Goal: Communication & Community: Answer question/provide support

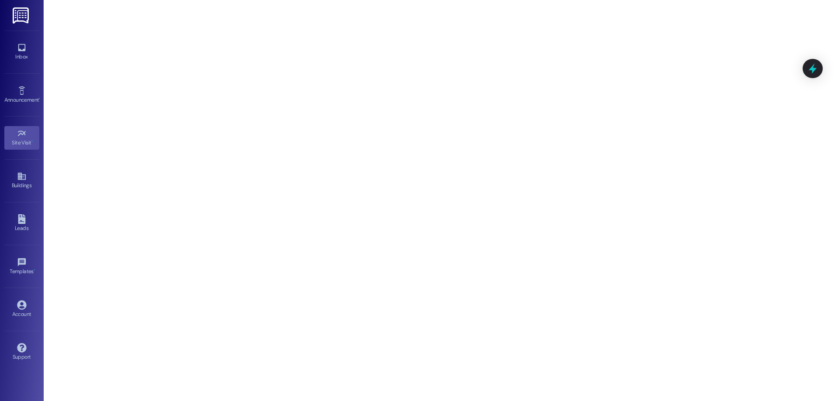
click at [14, 36] on div "Inbox Go to Inbox" at bounding box center [21, 52] width 35 height 43
click at [20, 57] on div "Inbox" at bounding box center [22, 56] width 44 height 9
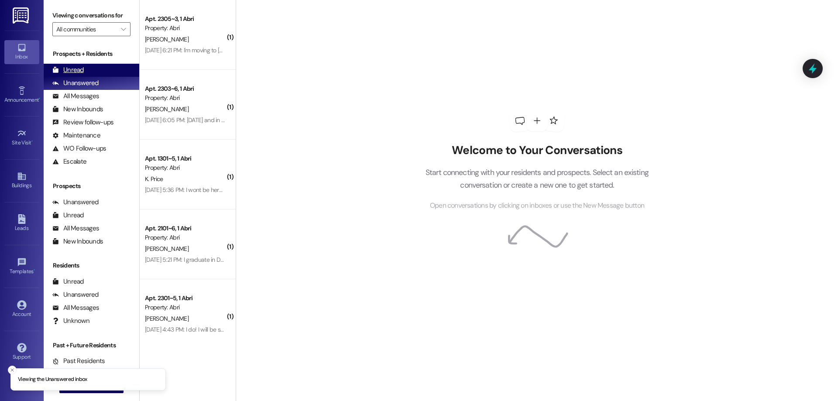
click at [101, 69] on div "Unread (0)" at bounding box center [92, 70] width 96 height 13
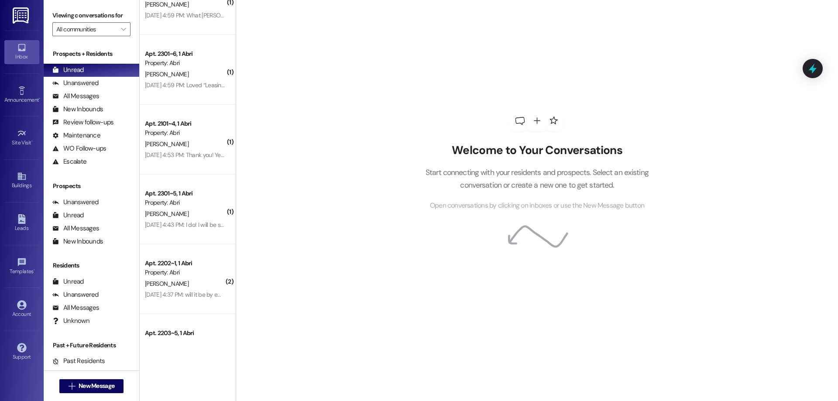
scroll to position [1687, 0]
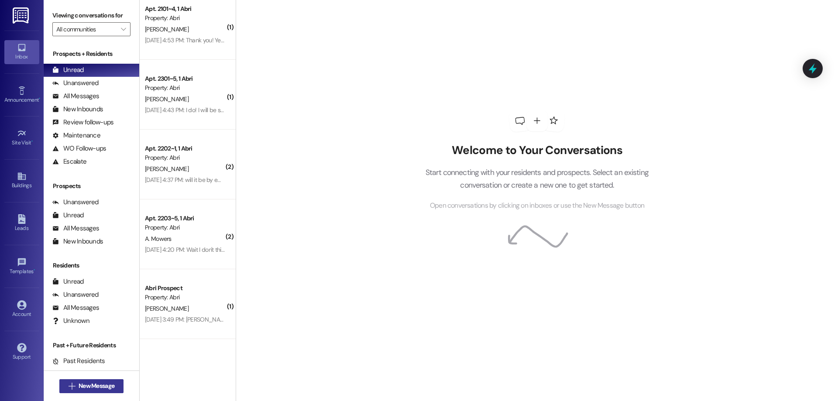
click at [114, 380] on button " New Message" at bounding box center [91, 386] width 65 height 14
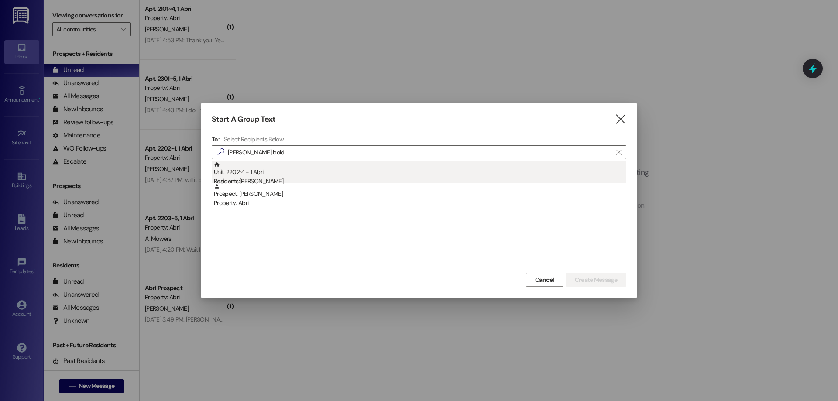
click at [302, 165] on div "Unit: 2202~1 - 1 [DEMOGRAPHIC_DATA] Residents: [PERSON_NAME]" at bounding box center [420, 174] width 413 height 25
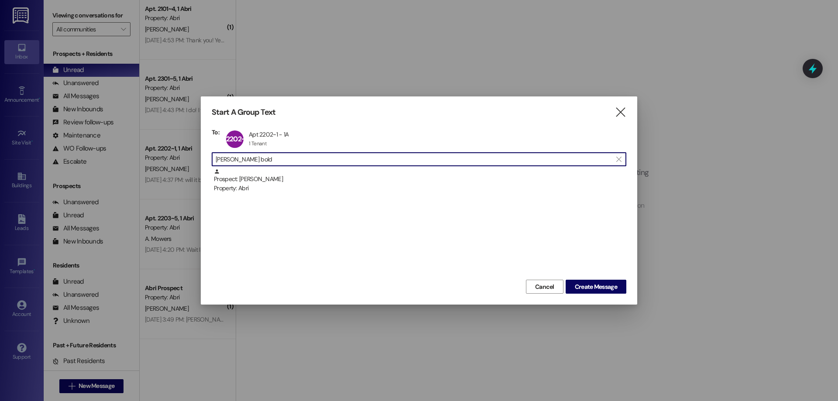
drag, startPoint x: 253, startPoint y: 162, endPoint x: 131, endPoint y: 166, distance: 121.9
click at [132, 166] on div "Start A Group Text  To: 2202~1 Apt 2202~1 - 1A Apt 2202~1 - 1A 1 Tenant 1 Tena…" at bounding box center [419, 200] width 838 height 401
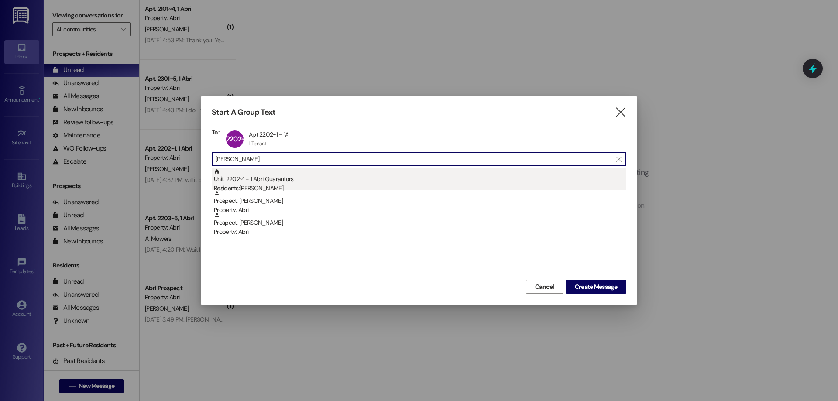
type input "[PERSON_NAME]"
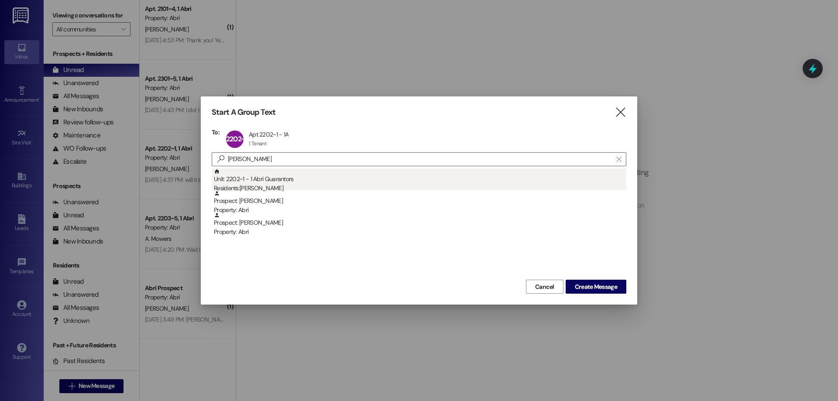
click at [282, 186] on div "Residents: [PERSON_NAME]" at bounding box center [420, 188] width 413 height 9
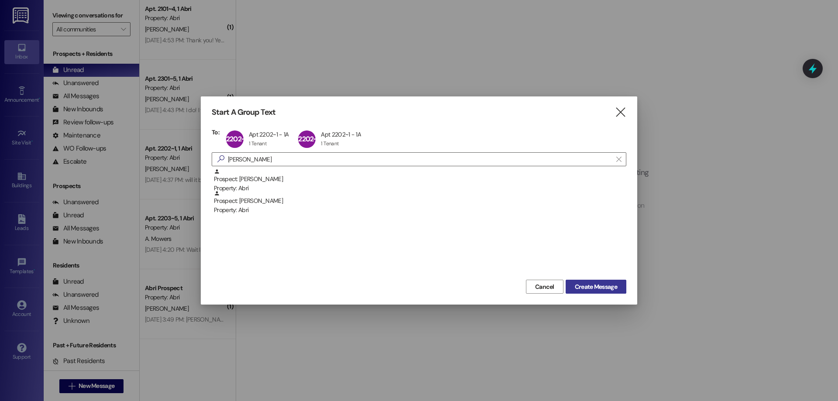
click at [580, 283] on span "Create Message" at bounding box center [596, 287] width 42 height 9
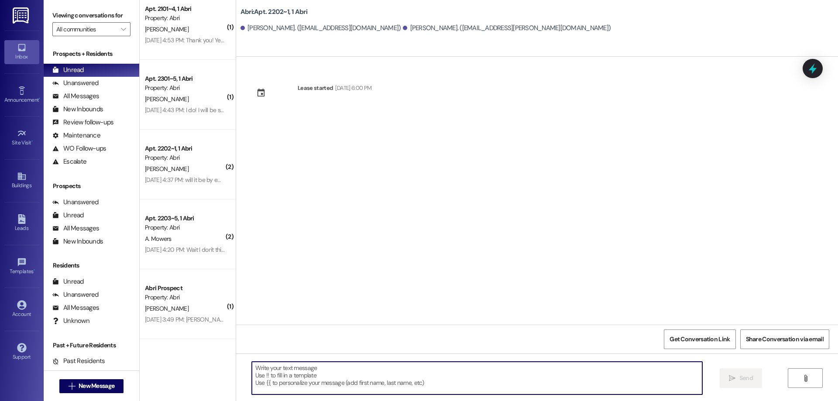
click at [304, 376] on textarea at bounding box center [477, 378] width 451 height 33
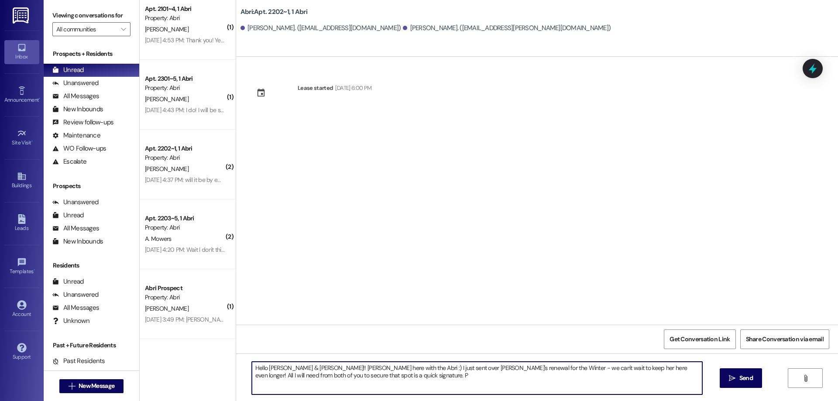
type textarea "Hello [PERSON_NAME] & [PERSON_NAME]!! [PERSON_NAME] here with the Abri :) I jus…"
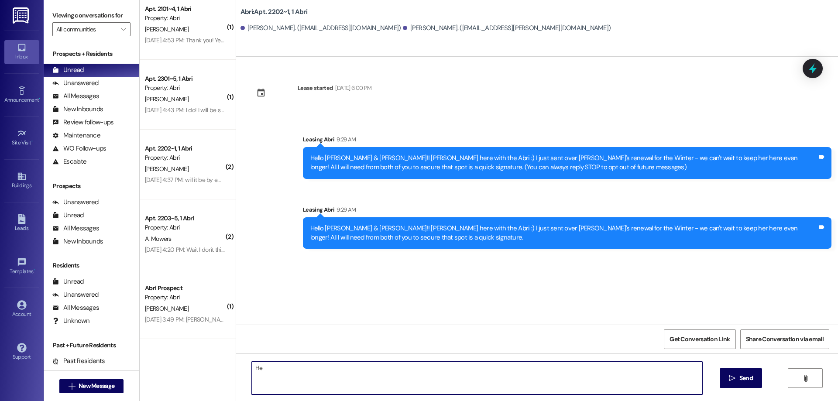
type textarea "H"
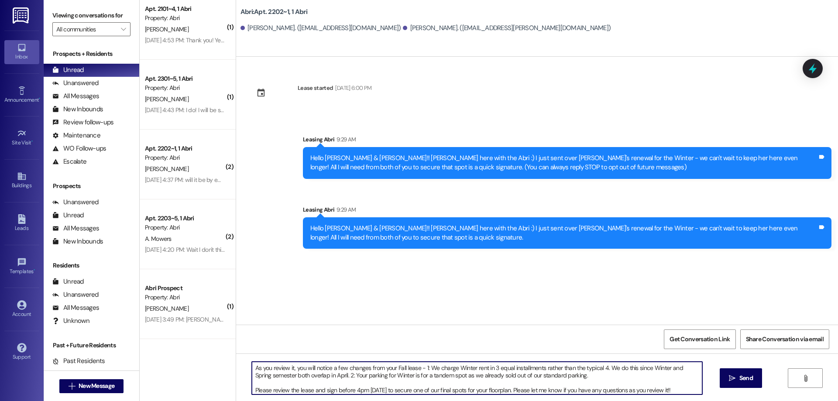
type textarea "As you review it, you will notice a few changes from your Fall lease - 1: We ch…"
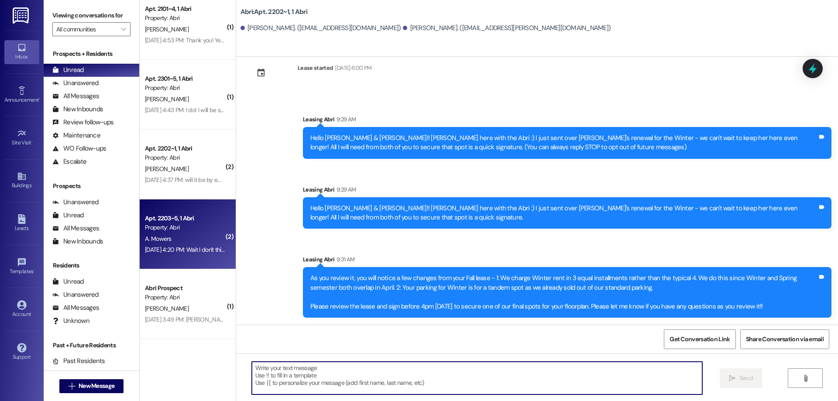
scroll to position [1643, 0]
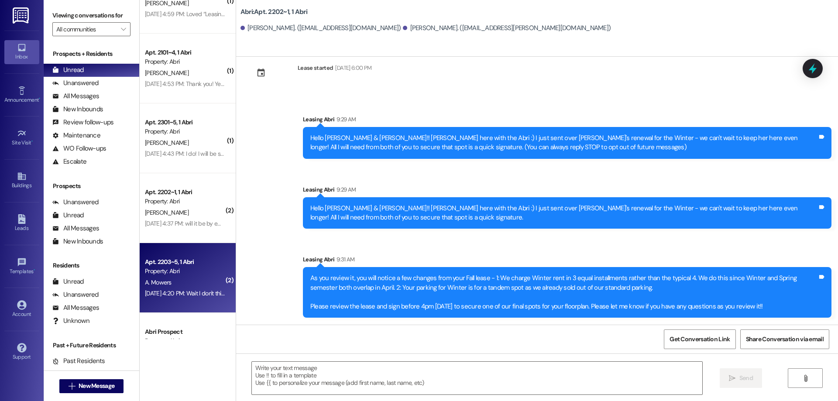
click at [181, 293] on div "[DATE] 4:20 PM: Wait I don't think I understand that as much as I thought I did…" at bounding box center [279, 294] width 268 height 8
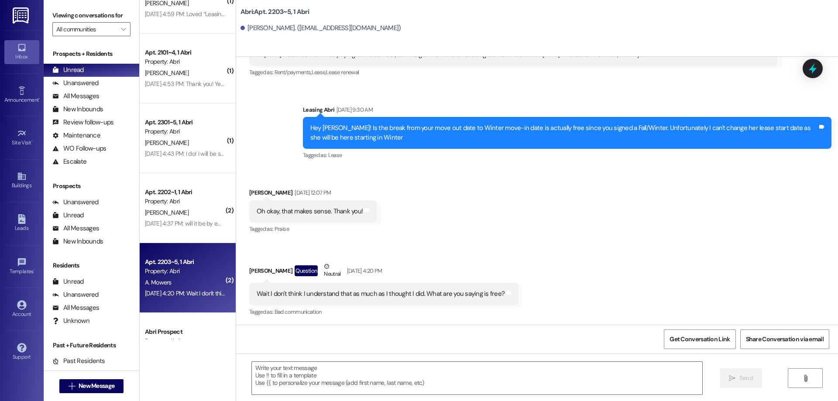
scroll to position [970, 0]
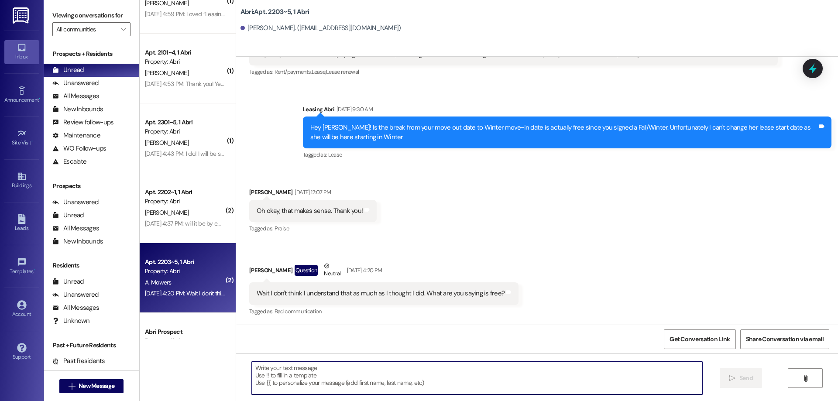
click at [393, 371] on textarea at bounding box center [477, 378] width 451 height 33
type textarea "T"
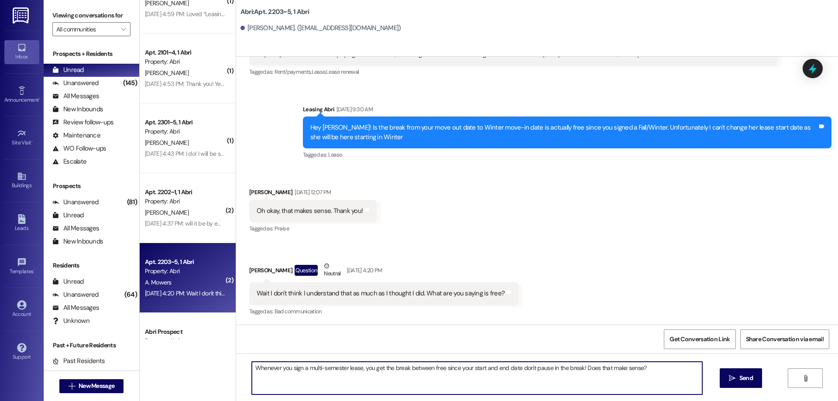
type textarea "Whenever you sign a multi-semester lease, you get the break between free since …"
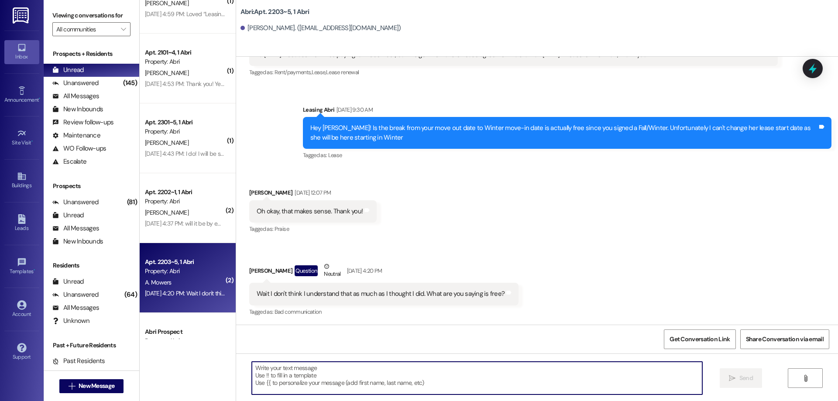
scroll to position [1031, 0]
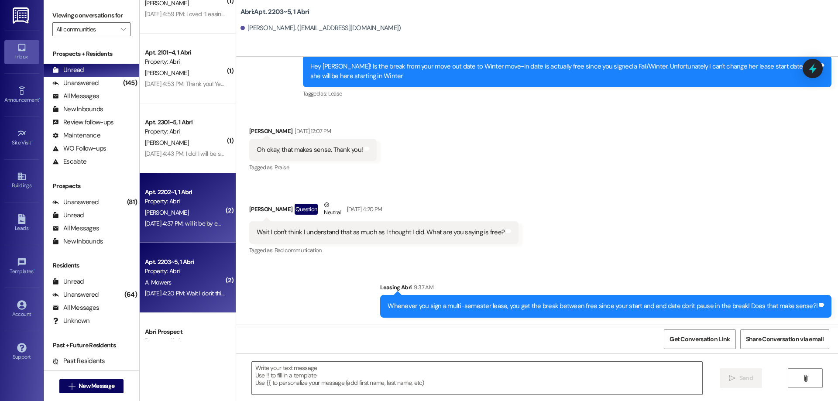
click at [205, 219] on div "[DATE] 4:37 PM: will it be by email? [DATE] 4:37 PM: will it be by email?" at bounding box center [185, 223] width 83 height 11
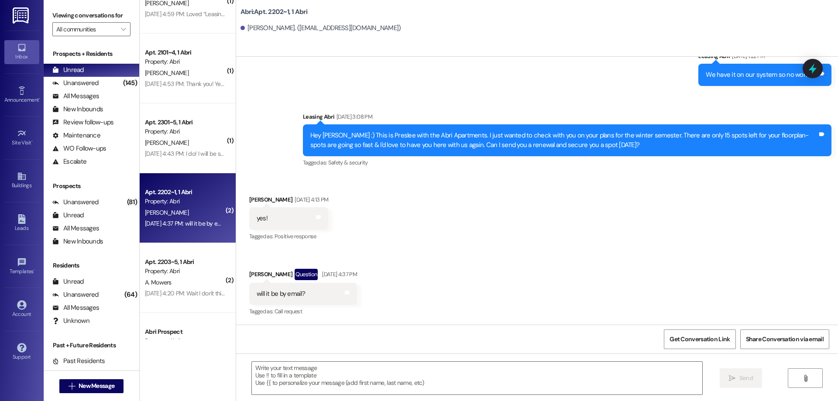
scroll to position [2427, 0]
click at [412, 389] on textarea at bounding box center [477, 378] width 451 height 33
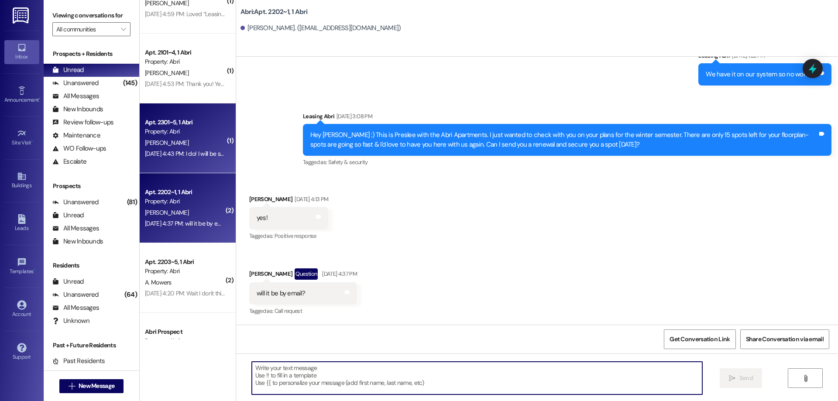
click at [199, 141] on div "[PERSON_NAME]" at bounding box center [185, 143] width 83 height 11
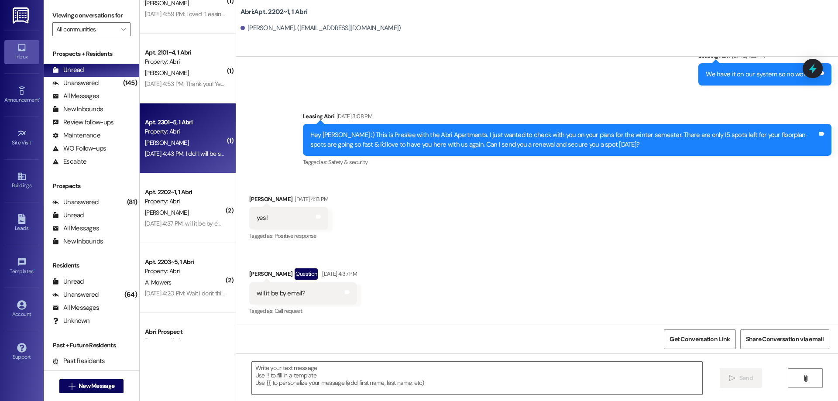
scroll to position [273, 0]
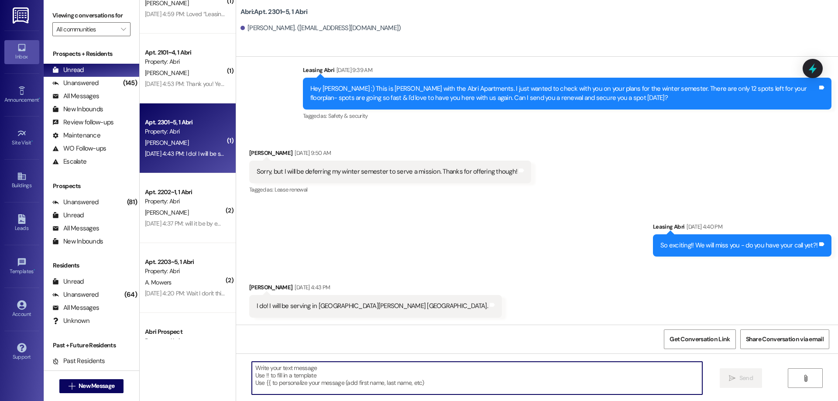
click at [381, 380] on textarea at bounding box center [477, 378] width 451 height 33
type textarea "Incredible! We are so excited for you"
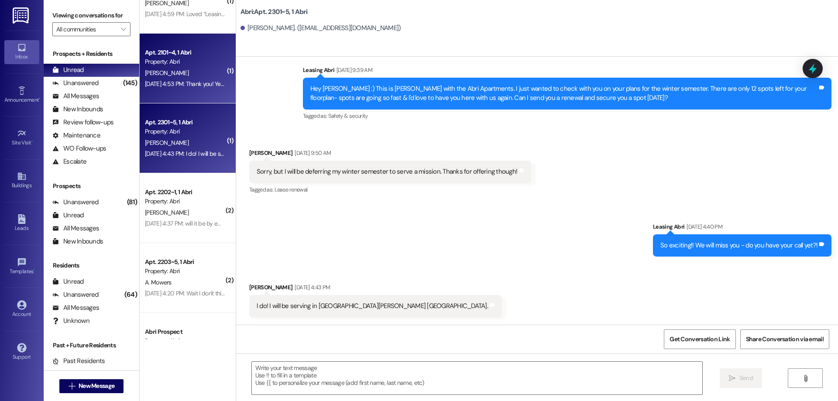
click at [166, 85] on div "[DATE] 4:53 PM: Thank you! Yes! I'm not sure how it works but do I stay in the …" at bounding box center [277, 84] width 264 height 8
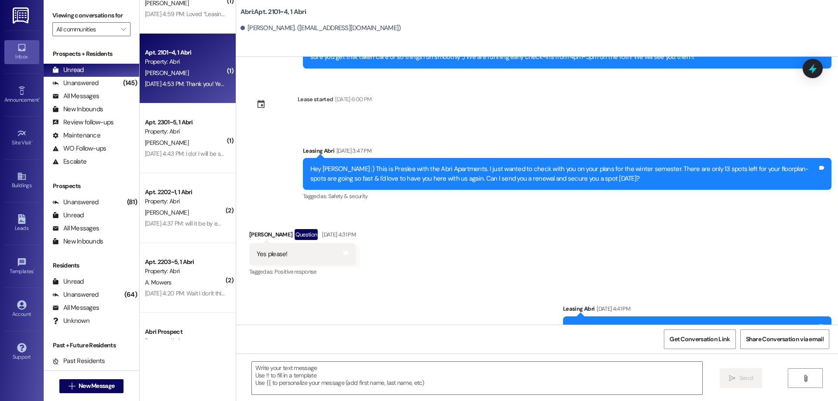
scroll to position [1255, 0]
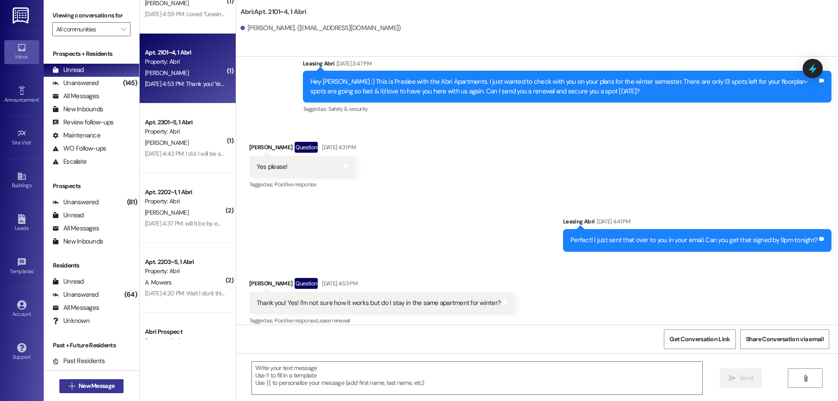
click at [108, 387] on span "New Message" at bounding box center [97, 386] width 36 height 9
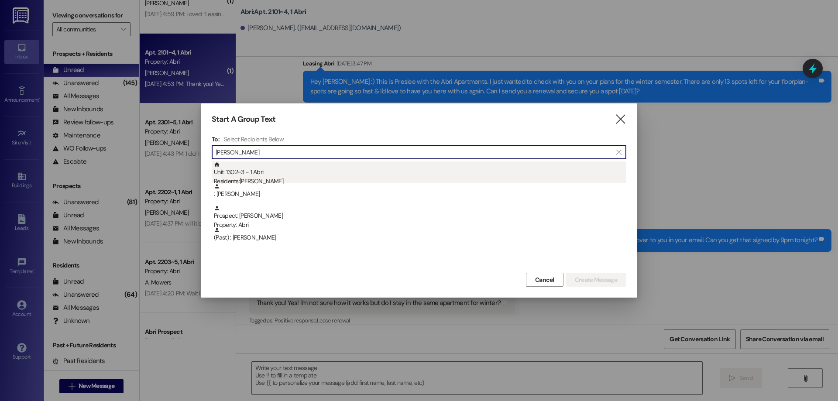
type input "[PERSON_NAME]"
click at [256, 182] on div "Residents: [PERSON_NAME]" at bounding box center [420, 181] width 413 height 9
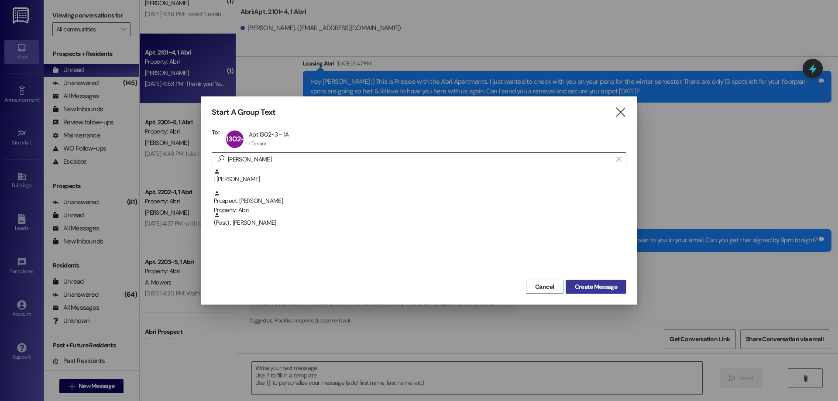
click at [590, 280] on button "Create Message" at bounding box center [596, 287] width 61 height 14
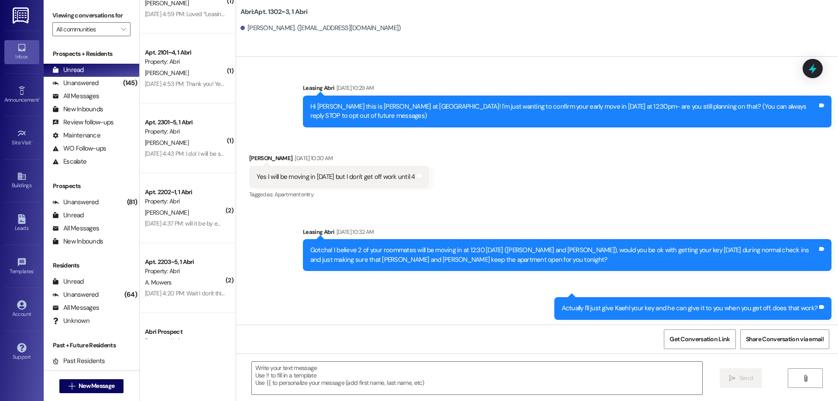
scroll to position [8720, 0]
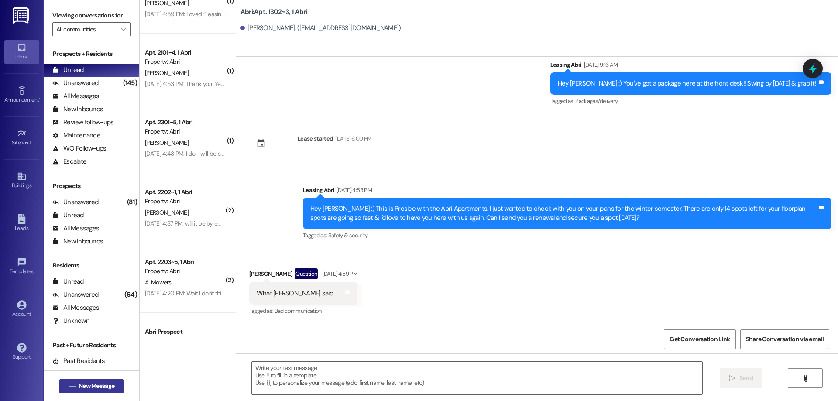
click at [98, 388] on span "New Message" at bounding box center [97, 386] width 36 height 9
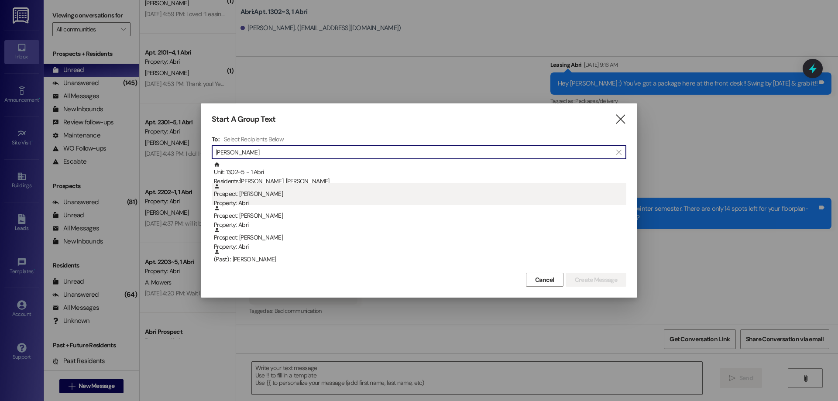
type input "[PERSON_NAME]"
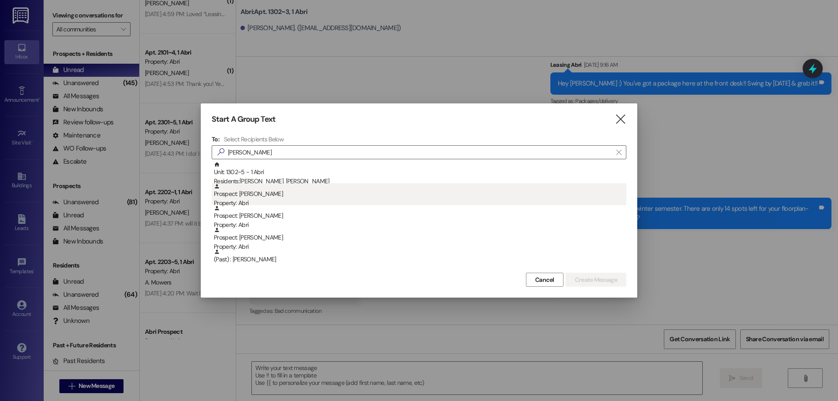
click at [319, 198] on div "Prospect: [PERSON_NAME] Property: Abri" at bounding box center [420, 195] width 413 height 25
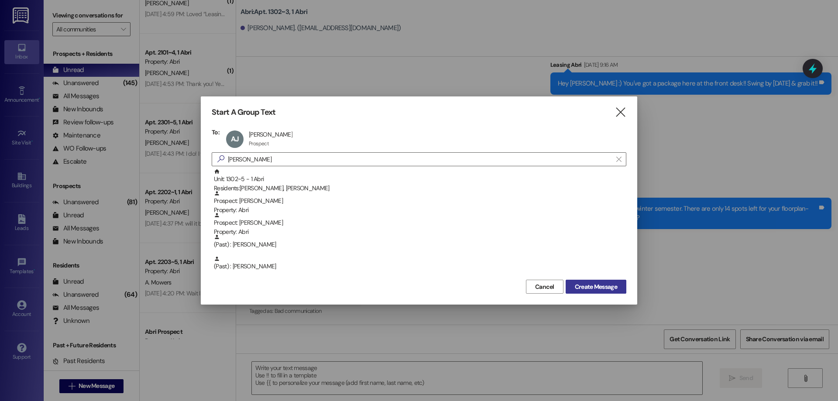
click at [590, 287] on span "Create Message" at bounding box center [596, 287] width 42 height 9
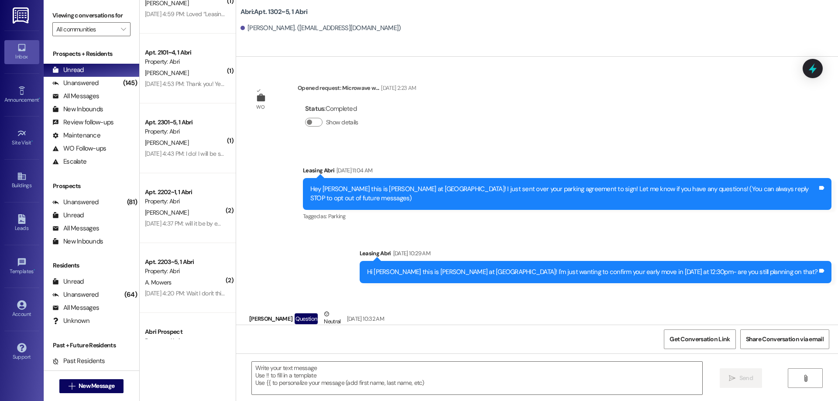
scroll to position [13307, 0]
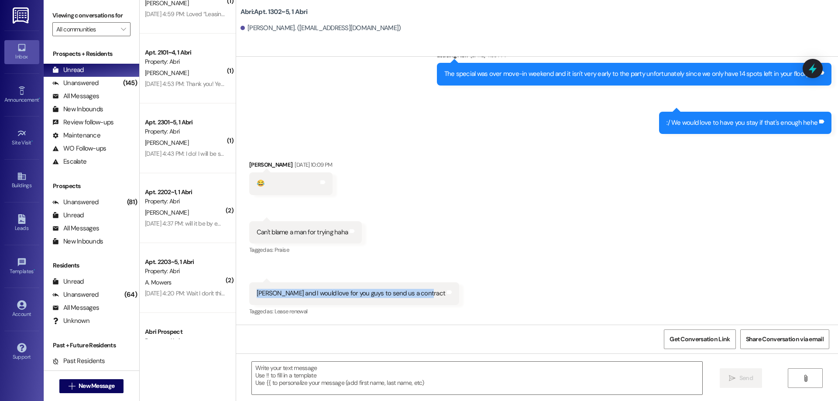
drag, startPoint x: 249, startPoint y: 296, endPoint x: 482, endPoint y: 283, distance: 233.1
click at [427, 298] on div "[PERSON_NAME] and I would love for you guys to send us a contract Tags and notes" at bounding box center [354, 294] width 210 height 22
click at [482, 283] on div "Received via SMS [PERSON_NAME] [DATE] 10:09 PM 😂 Tags and notes Received via SM…" at bounding box center [537, 233] width 602 height 184
